Goal: Use online tool/utility: Use online tool/utility

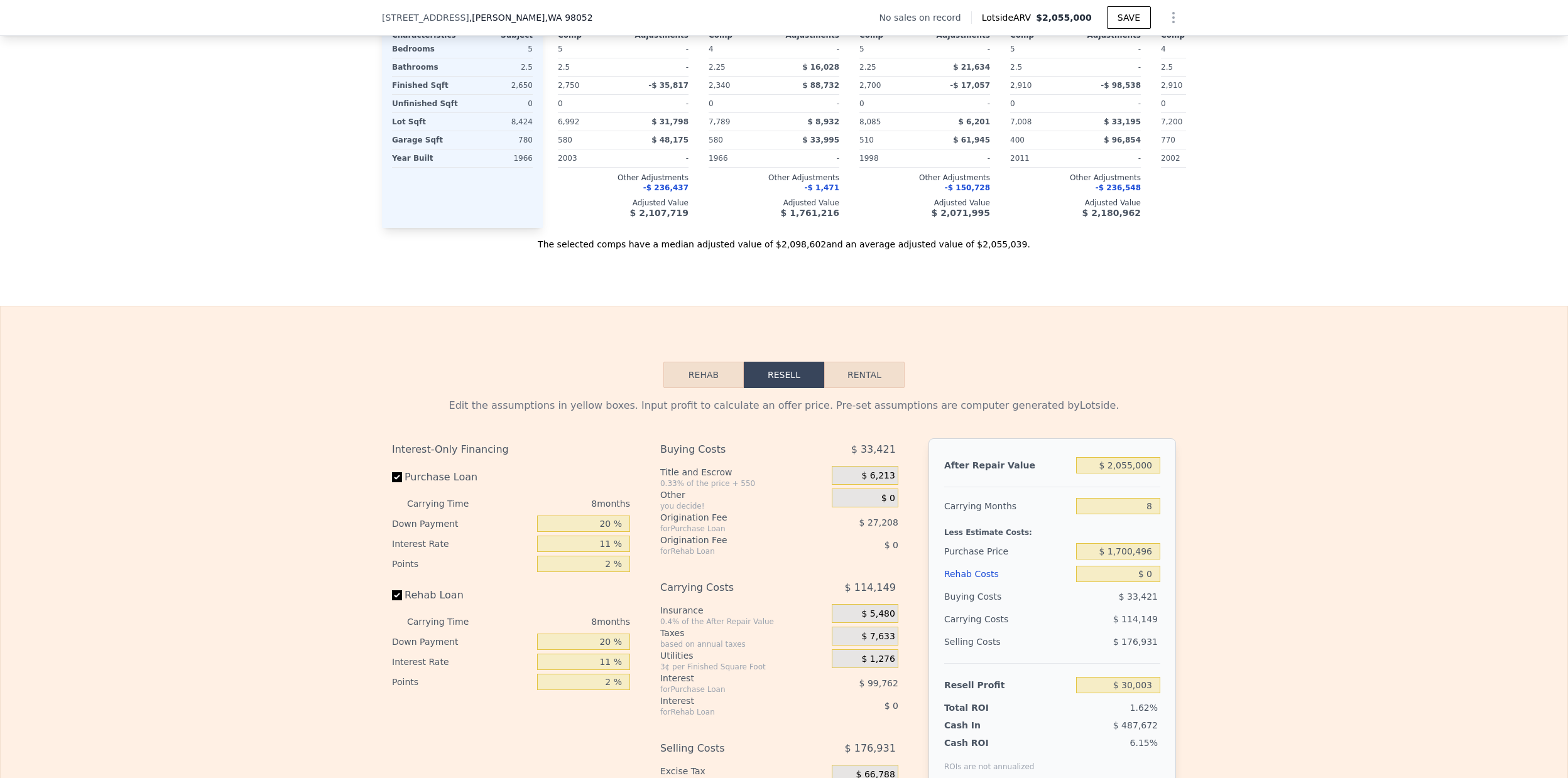
scroll to position [1578, 0]
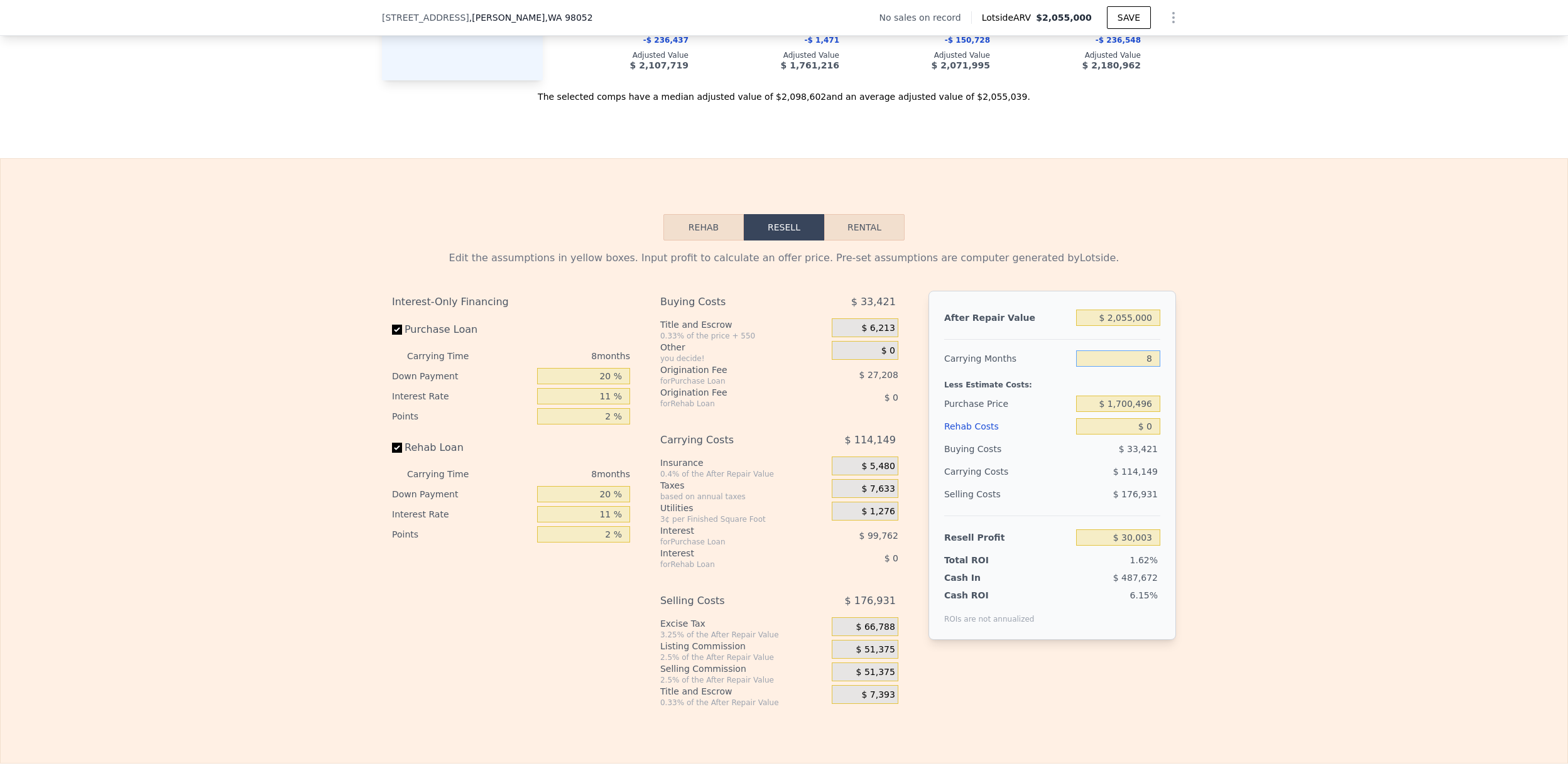
click at [1124, 357] on input "8" at bounding box center [1117, 358] width 84 height 17
click at [1130, 401] on input "$ 1,700,496" at bounding box center [1117, 404] width 84 height 17
click at [1125, 406] on input "$ 1,700,496" at bounding box center [1117, 404] width 84 height 17
type input "$ 13,000,496"
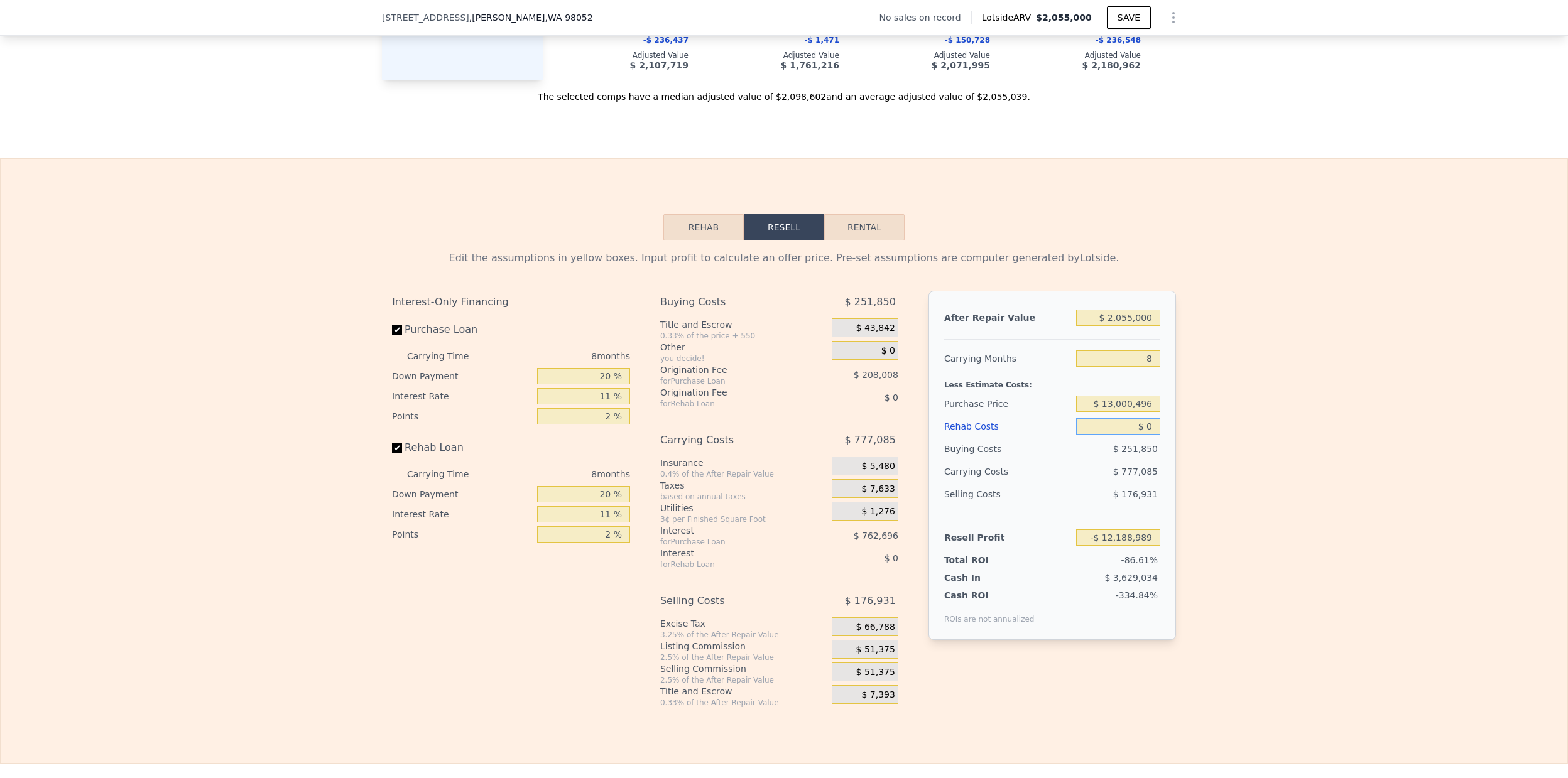
type input "-$ 12,151,362"
type input "$ 1,300,000"
type input "$ 461,737"
type input "$ 2"
type input "$ 461,735"
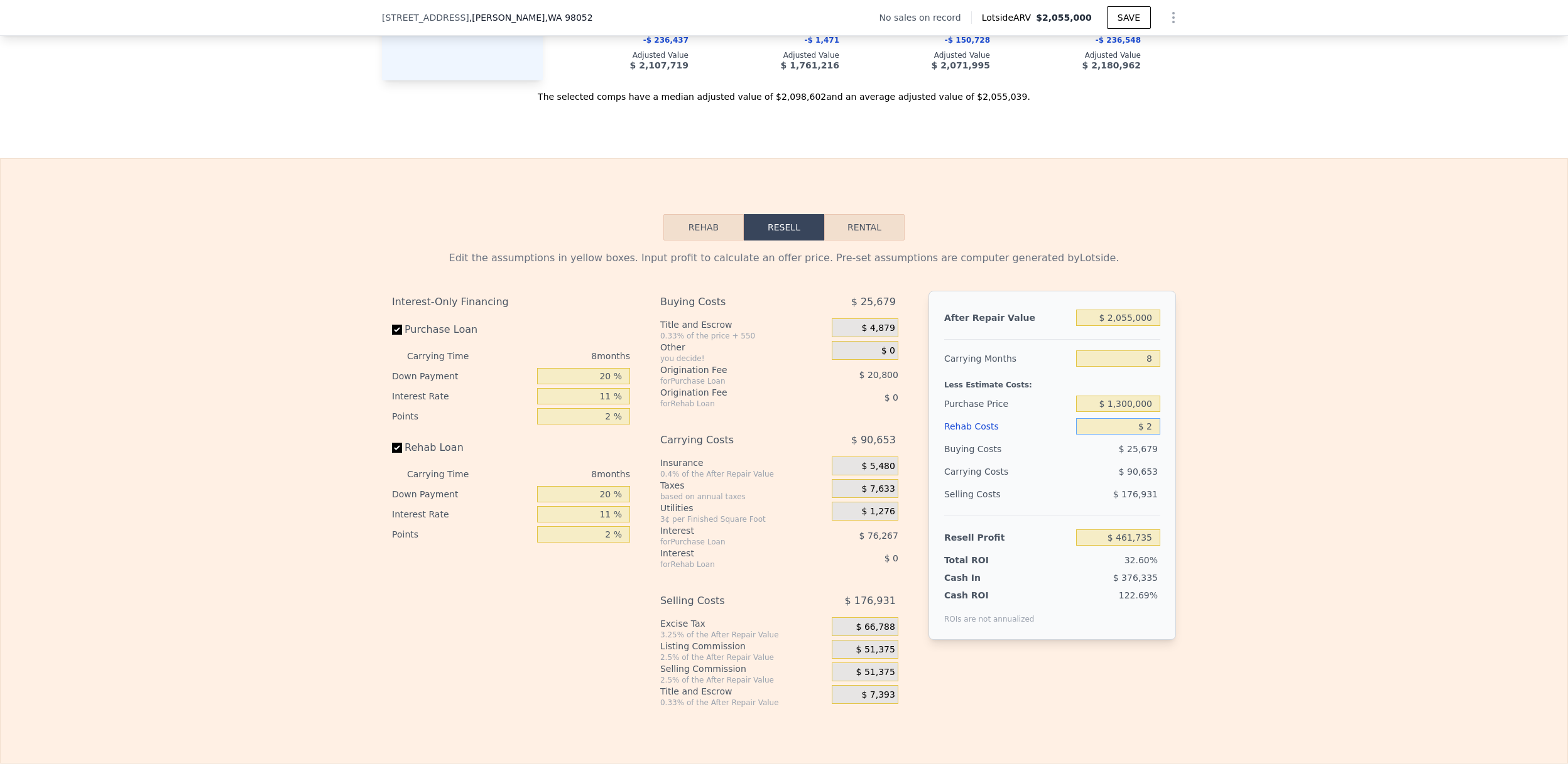
type input "$ 25"
type input "$ 461,712"
type input "$ 250"
type input "$ 461,467"
type input "$ 2,500"
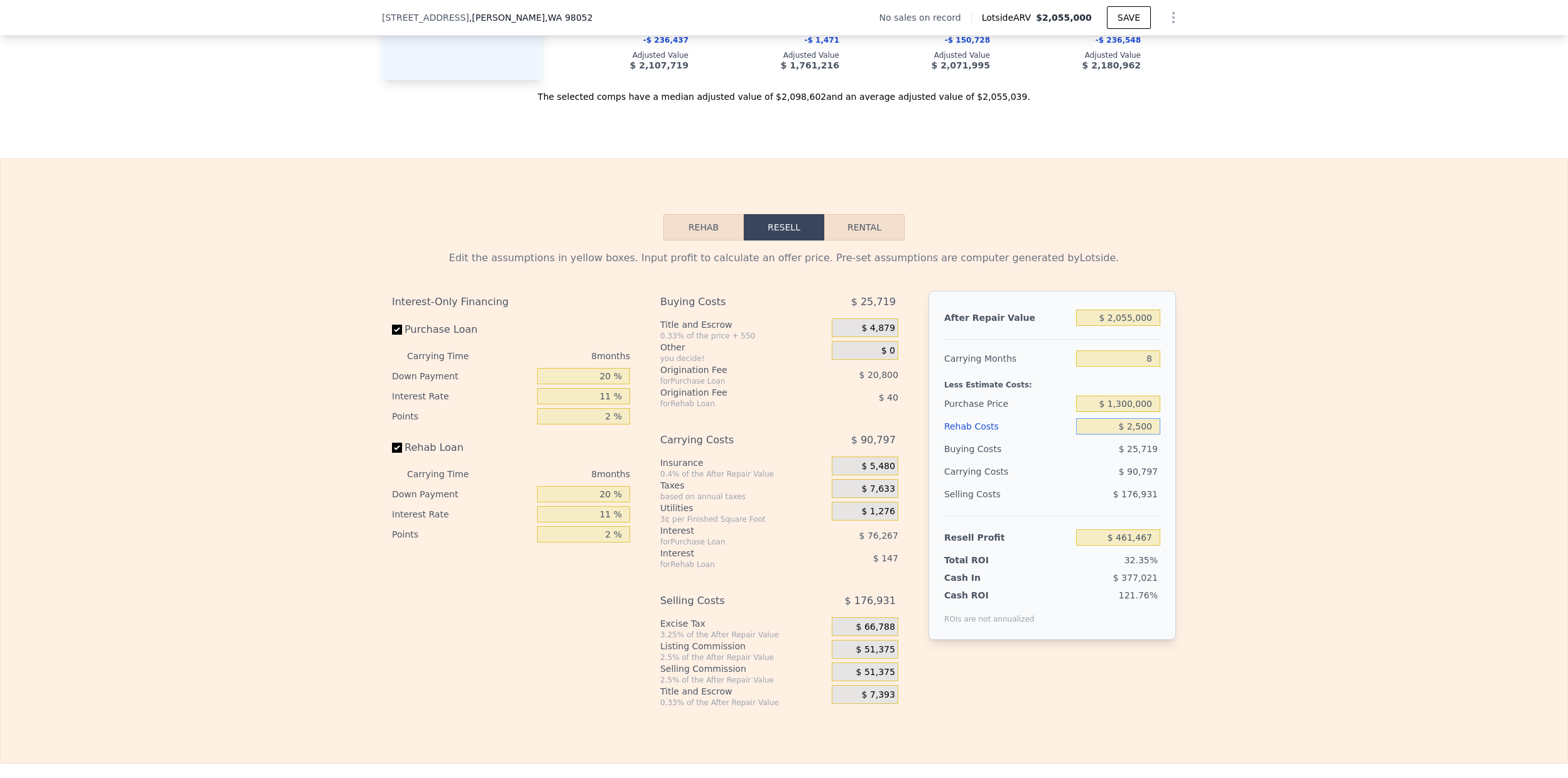
type input "$ 459,053"
type input "$ 25,000"
type input "$ 434,873"
type input "$ 250,000"
type input "$ 193,073"
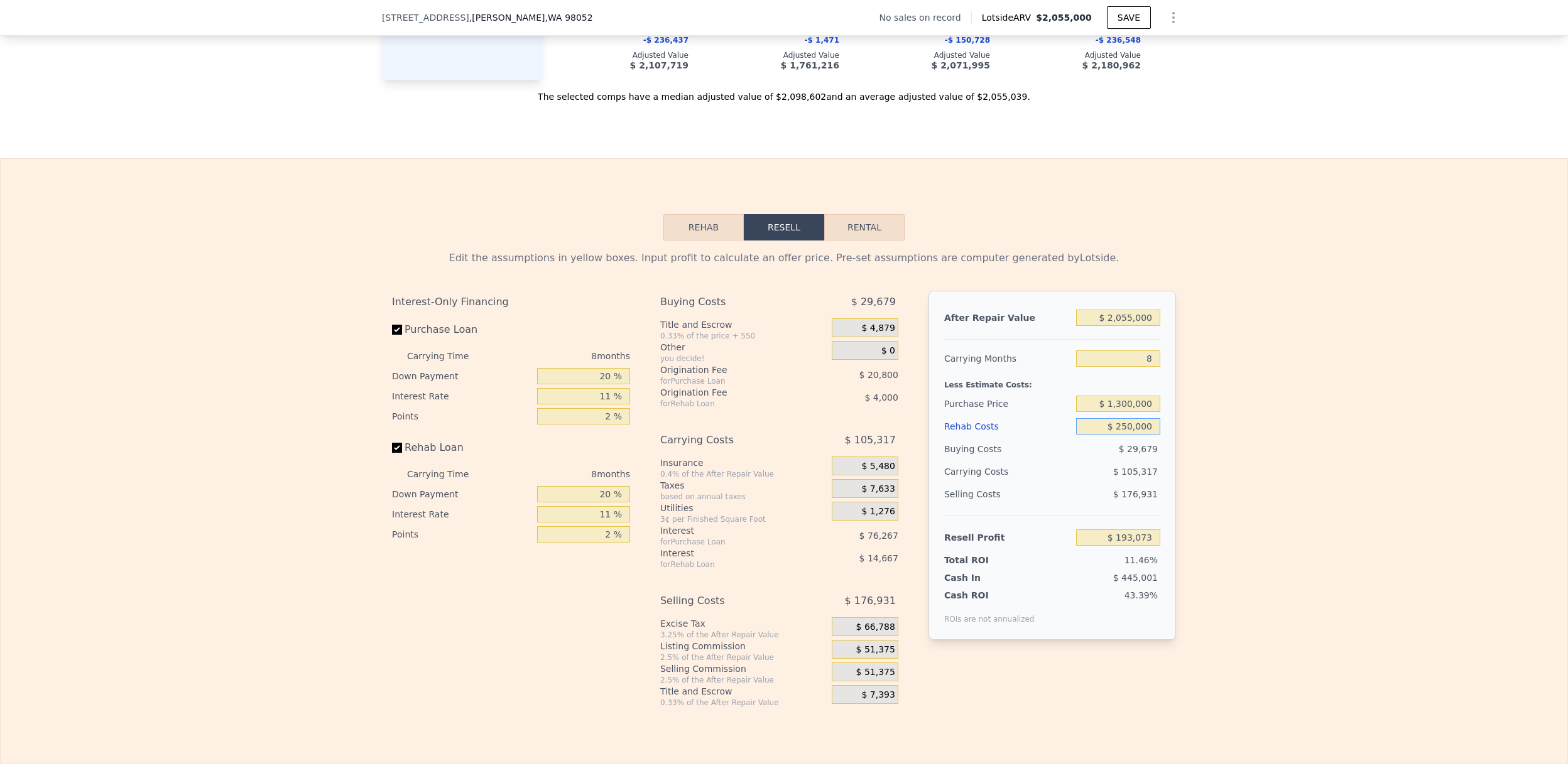
type input "$ 250,000"
click at [590, 394] on input "11 %" at bounding box center [583, 396] width 93 height 17
type input "1 %"
type input "$ 262,401"
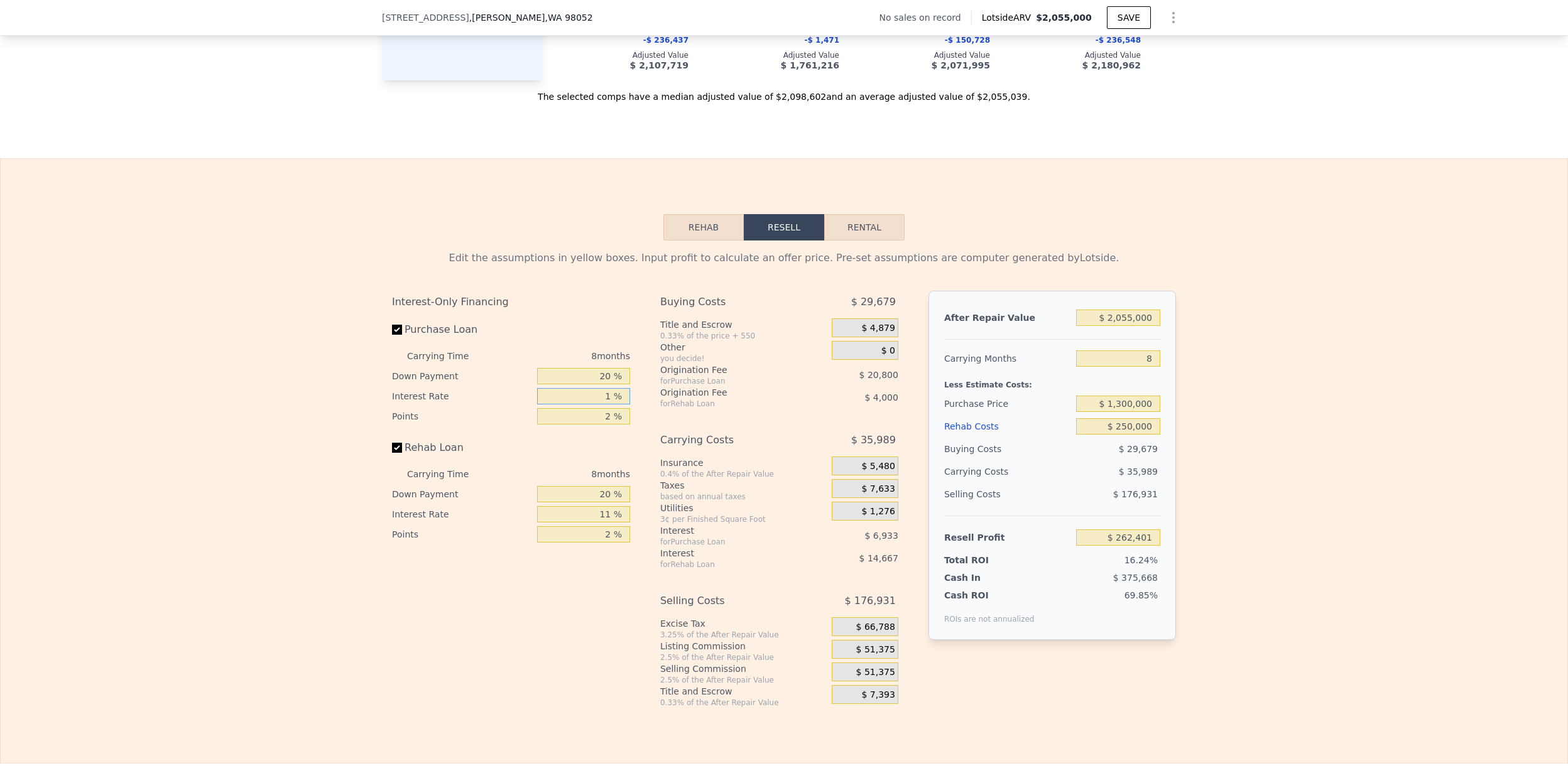
type input "10 %"
type input "$ 200,001"
type input "10 %"
click at [609, 419] on input "2 %" at bounding box center [583, 416] width 93 height 17
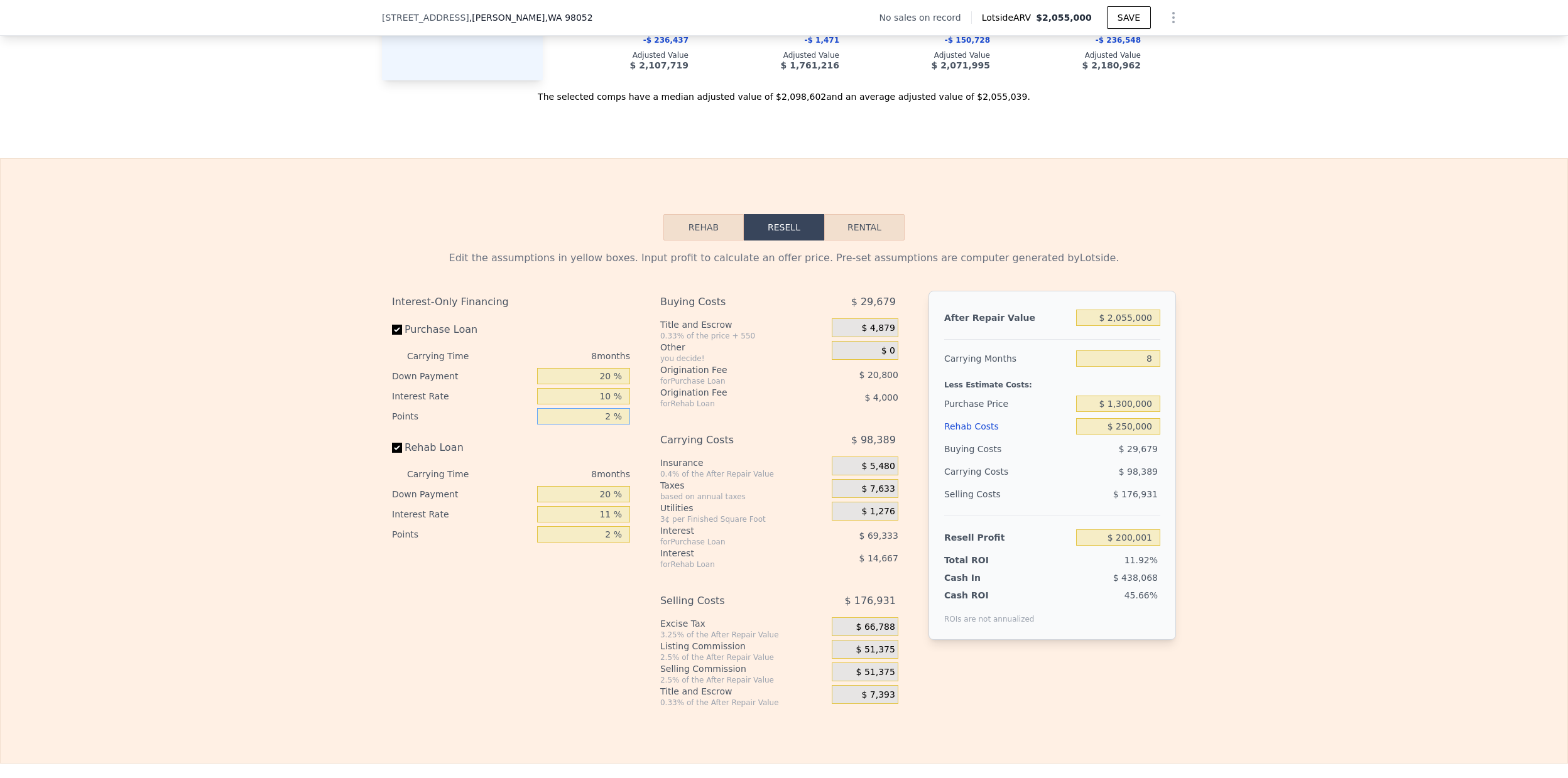
type input "0 %"
type input "$ 220,801"
type input "0 %"
click at [392, 337] on label "Purchase Loan" at bounding box center [461, 329] width 140 height 22
click at [392, 335] on input "Purchase Loan" at bounding box center [397, 330] width 10 height 10
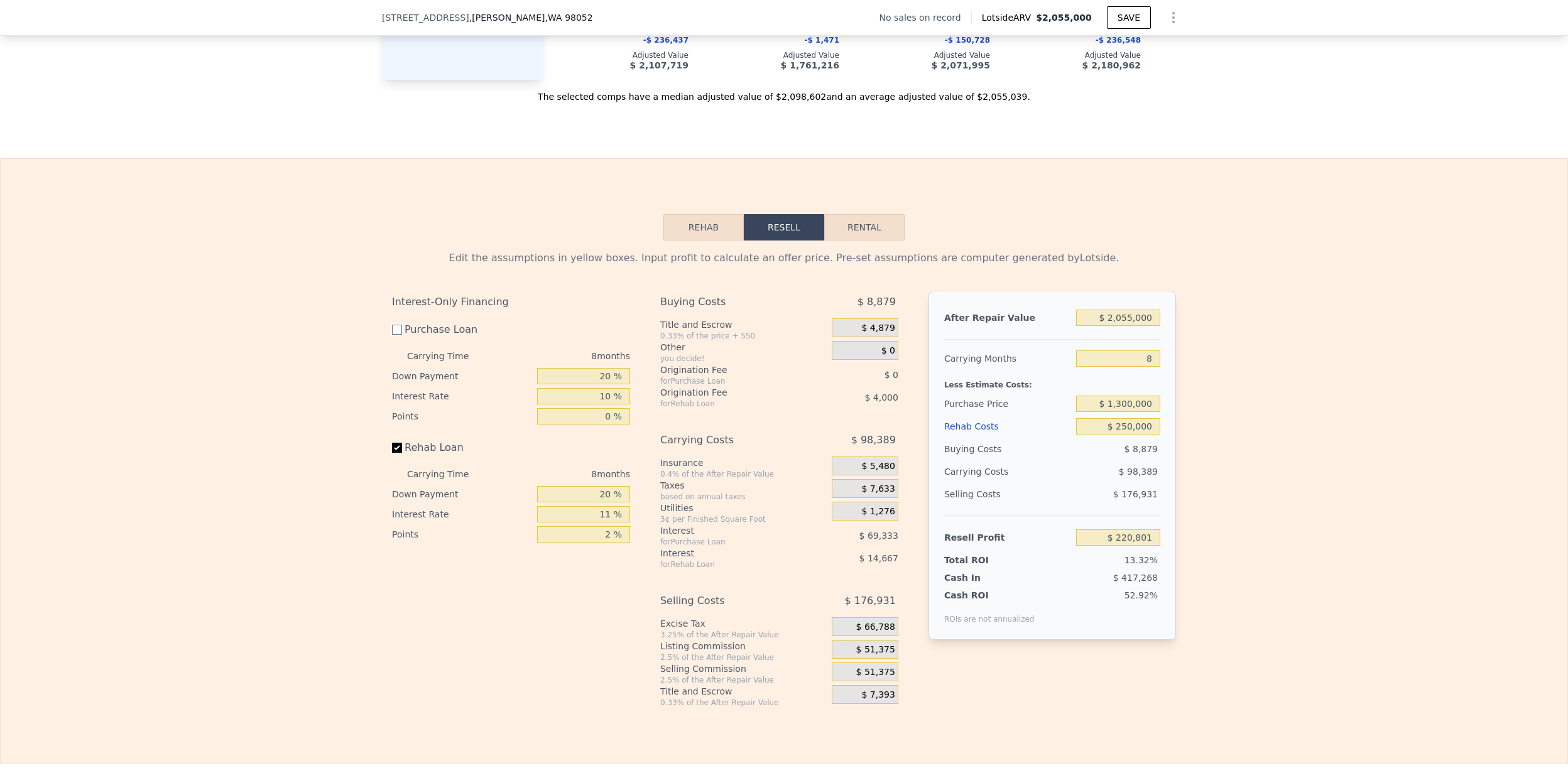
checkbox input "false"
type input "$ 290,137"
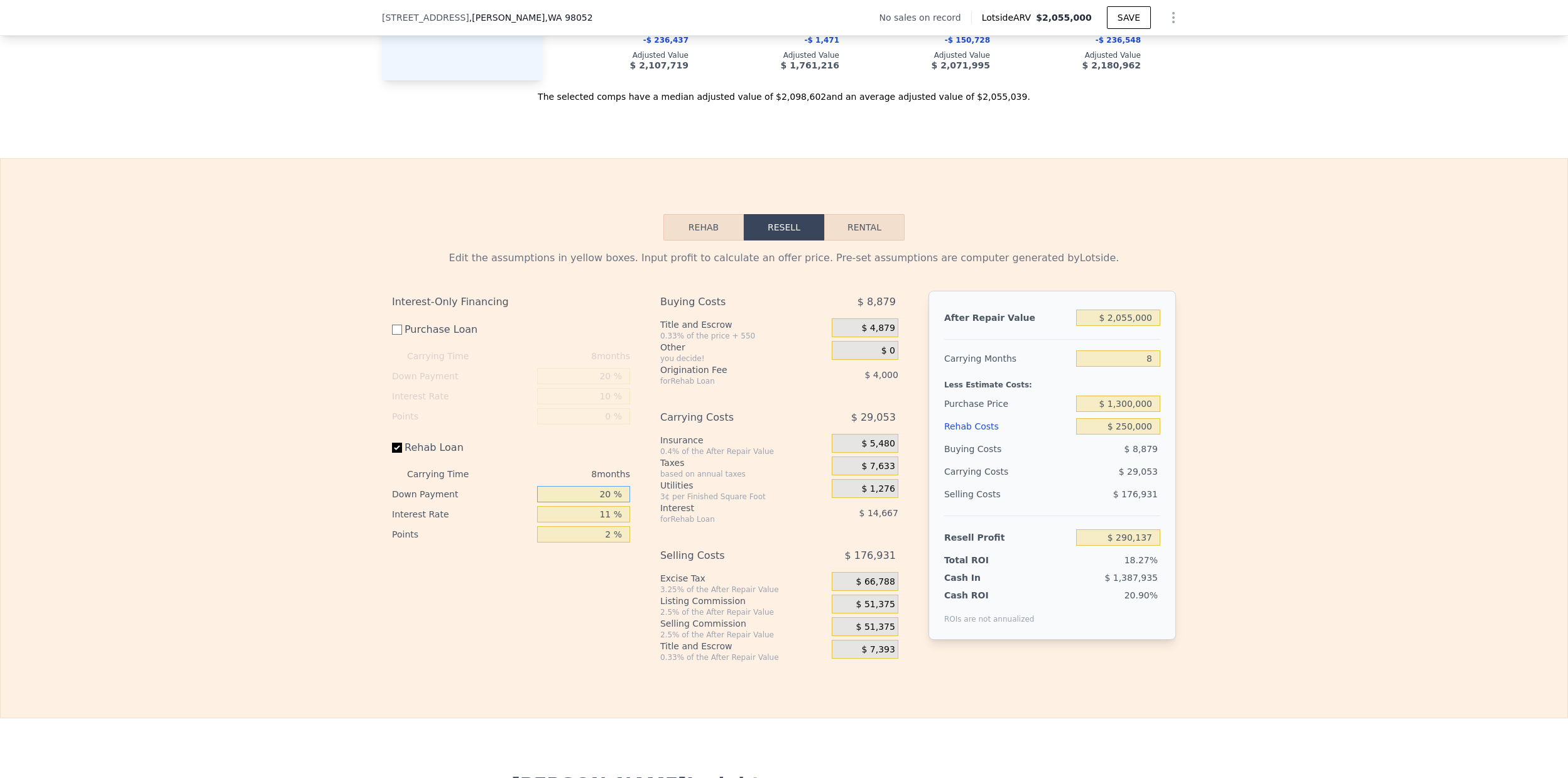
click at [605, 497] on input "20 %" at bounding box center [583, 494] width 93 height 17
click at [601, 526] on div "2 %" at bounding box center [583, 534] width 93 height 20
click at [608, 522] on input "11 %" at bounding box center [583, 514] width 93 height 17
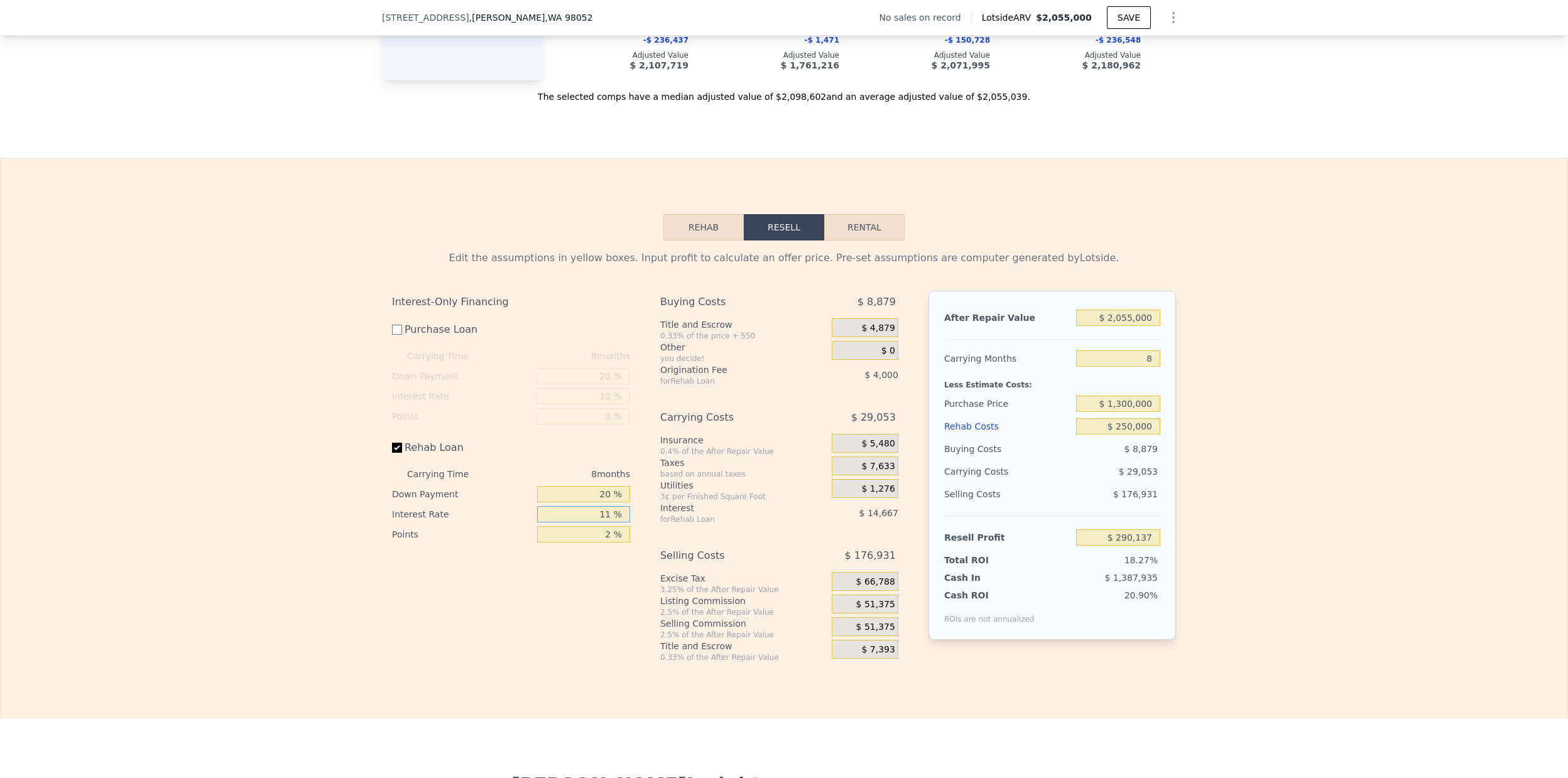
click at [608, 522] on input "11 %" at bounding box center [583, 514] width 93 height 17
type input "9 %"
type input "$ 292,801"
type input "8 %"
type input "$ 294,137"
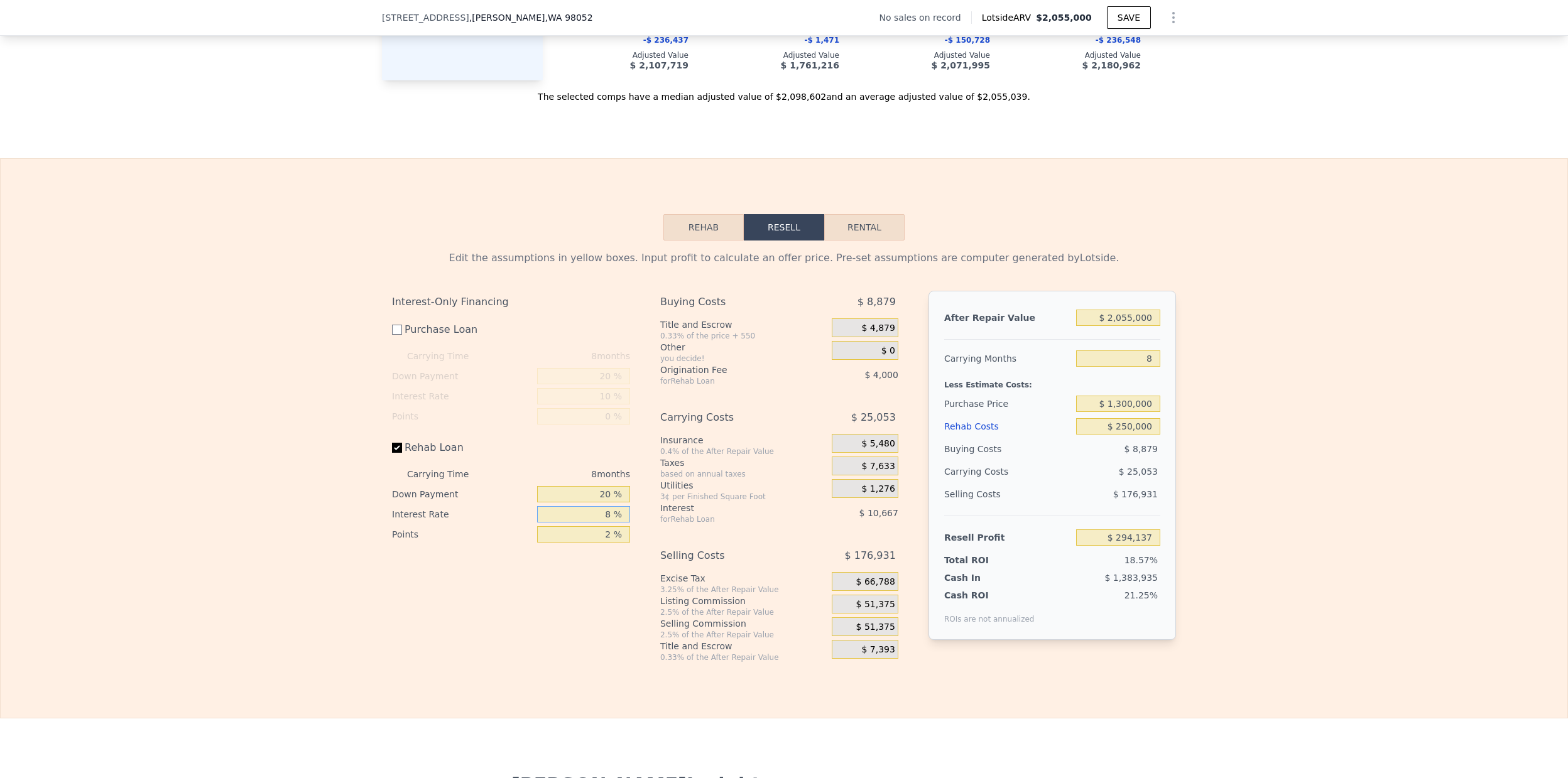
type input "8 %"
type input "0 %"
type input "$ 298,137"
type input "0 %"
click at [1212, 423] on div "Edit the assumptions in yellow boxes. Input profit to calculate an offer price.…" at bounding box center [784, 451] width 1567 height 422
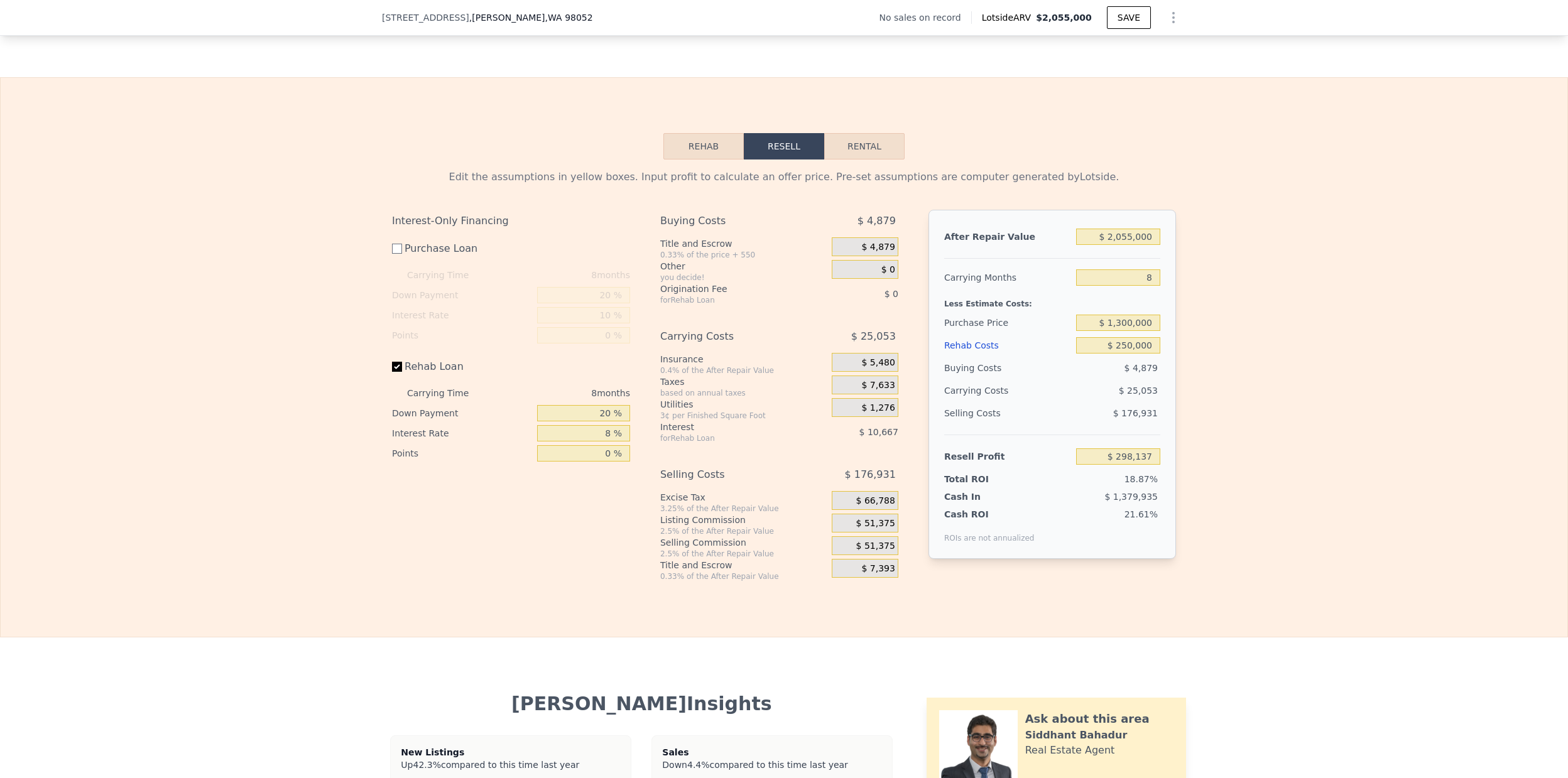
scroll to position [1736, 0]
